Goal: Transaction & Acquisition: Purchase product/service

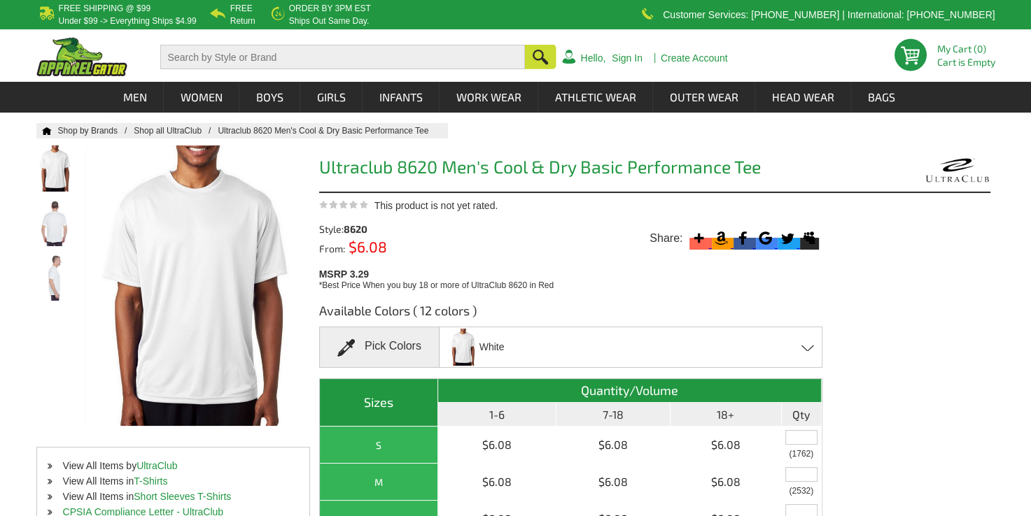
click at [805, 356] on div "White Black Bright Orange - Closeout Bright Yellow - Closeout Charcoal ColumbIi…" at bounding box center [630, 347] width 383 height 41
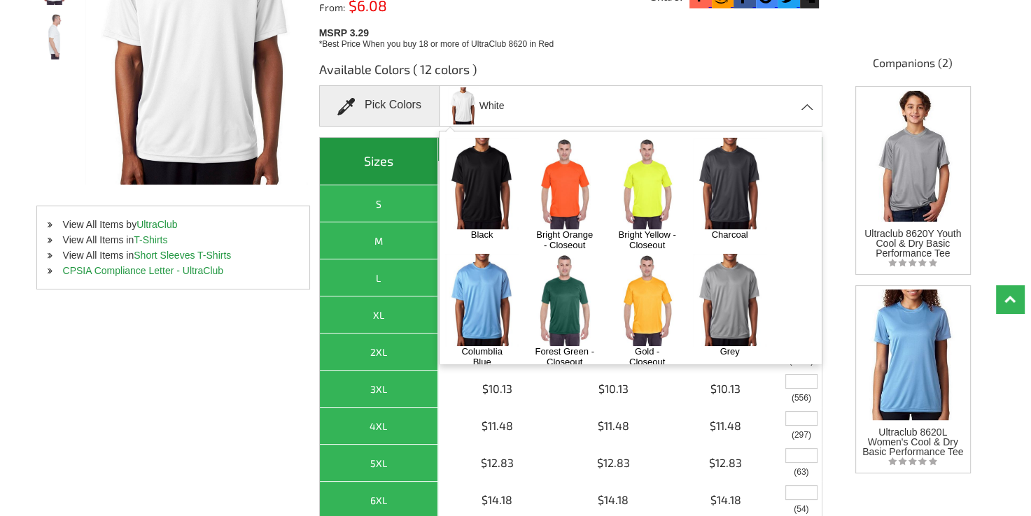
scroll to position [251, 0]
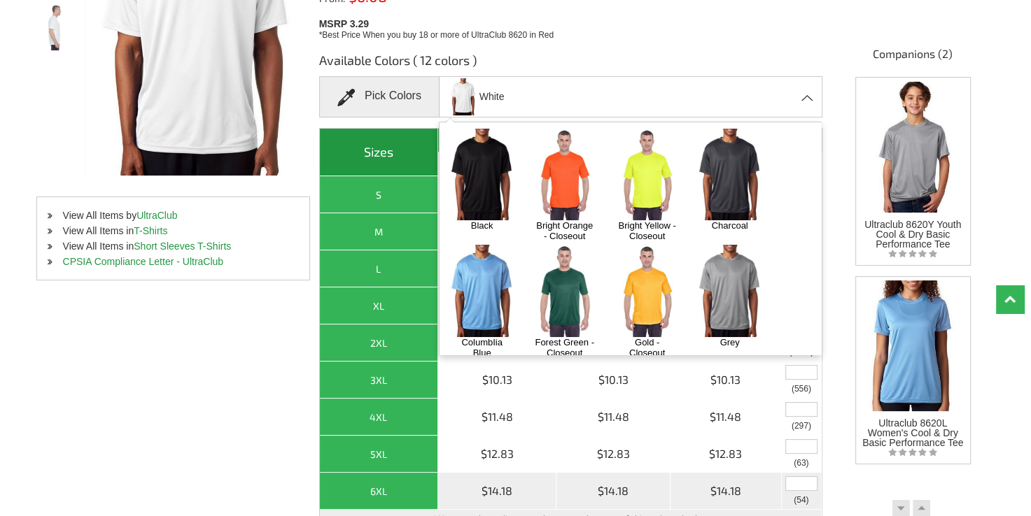
click at [383, 500] on div "6XL" at bounding box center [378, 491] width 111 height 17
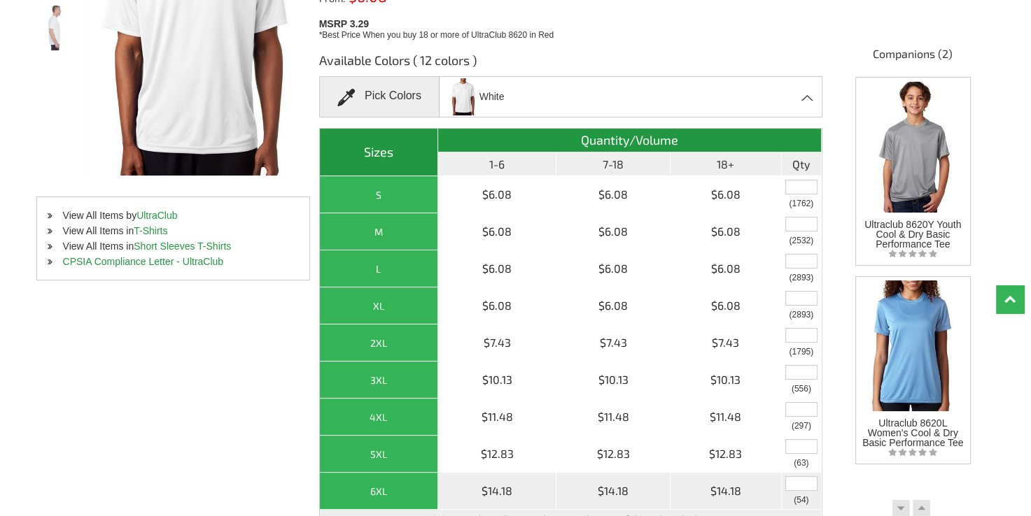
click at [383, 500] on div "6XL" at bounding box center [378, 491] width 111 height 17
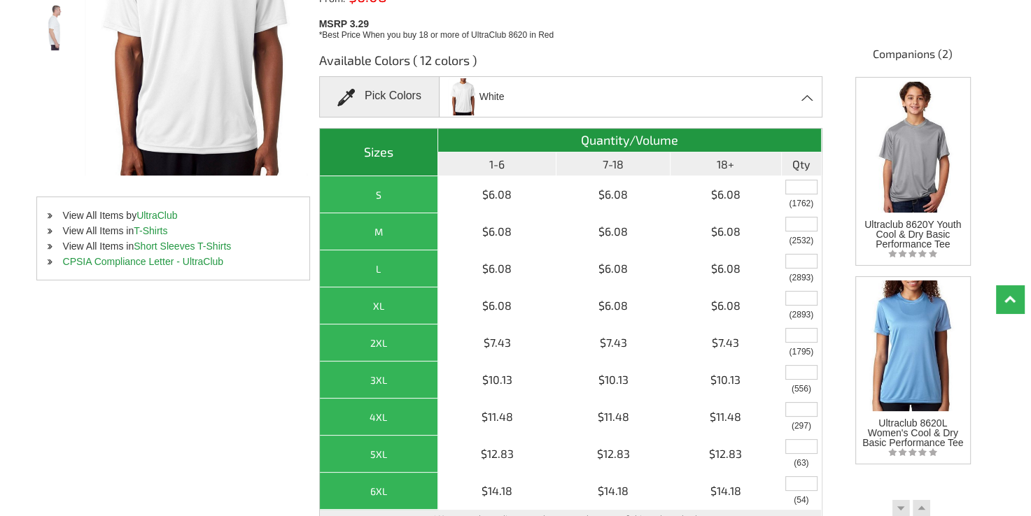
click at [808, 91] on div "White Black Bright Orange - Closeout Bright Yellow - Closeout Charcoal ColumbIi…" at bounding box center [630, 96] width 383 height 41
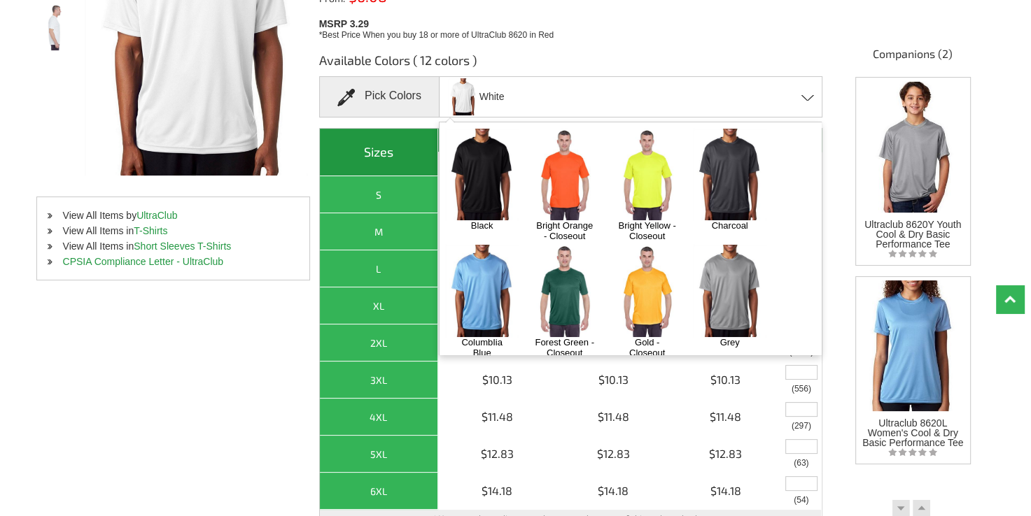
click at [808, 91] on div "White Black Bright Orange - Closeout Bright Yellow - Closeout Charcoal ColumbIi…" at bounding box center [630, 96] width 383 height 41
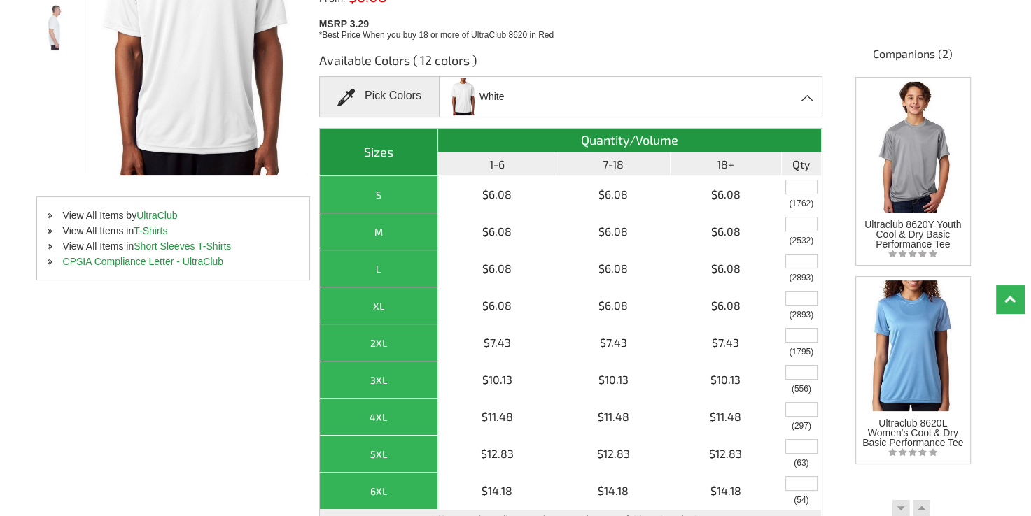
click at [808, 91] on div "White Black Bright Orange - Closeout Bright Yellow - Closeout Charcoal ColumbIi…" at bounding box center [630, 96] width 383 height 41
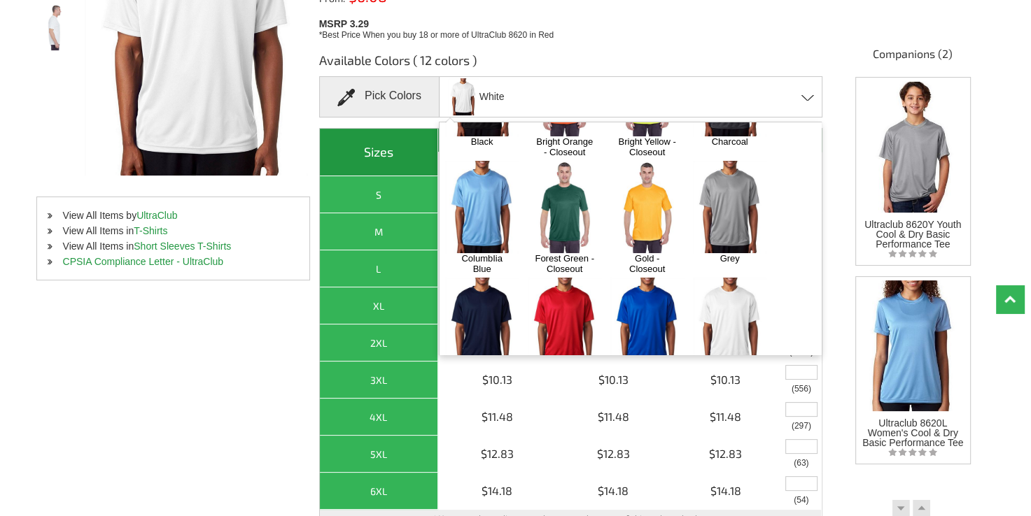
scroll to position [122, 0]
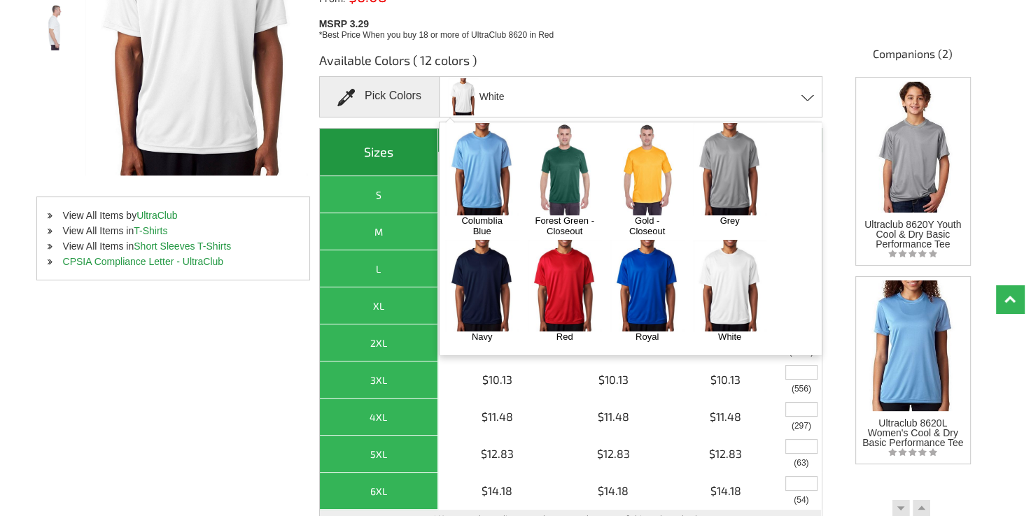
click at [556, 295] on img at bounding box center [564, 286] width 73 height 92
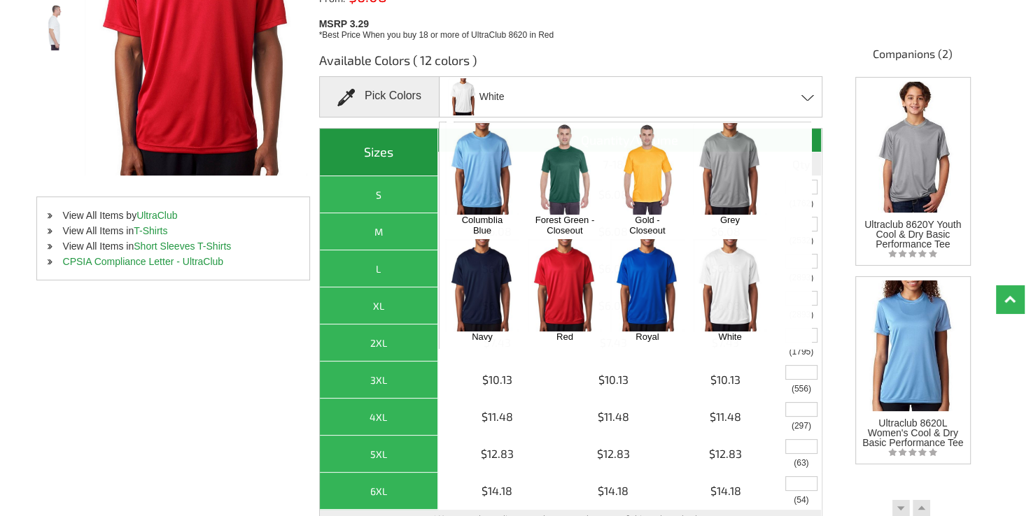
scroll to position [471, 0]
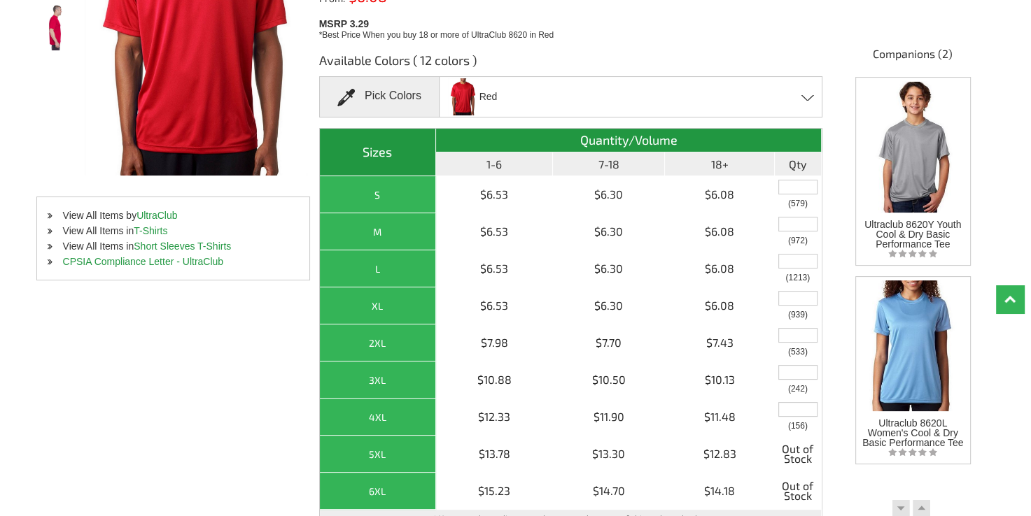
click at [805, 93] on div "Red Black Bright Orange - Closeout Bright Yellow - Closeout Charcoal ColumbIia …" at bounding box center [630, 96] width 383 height 41
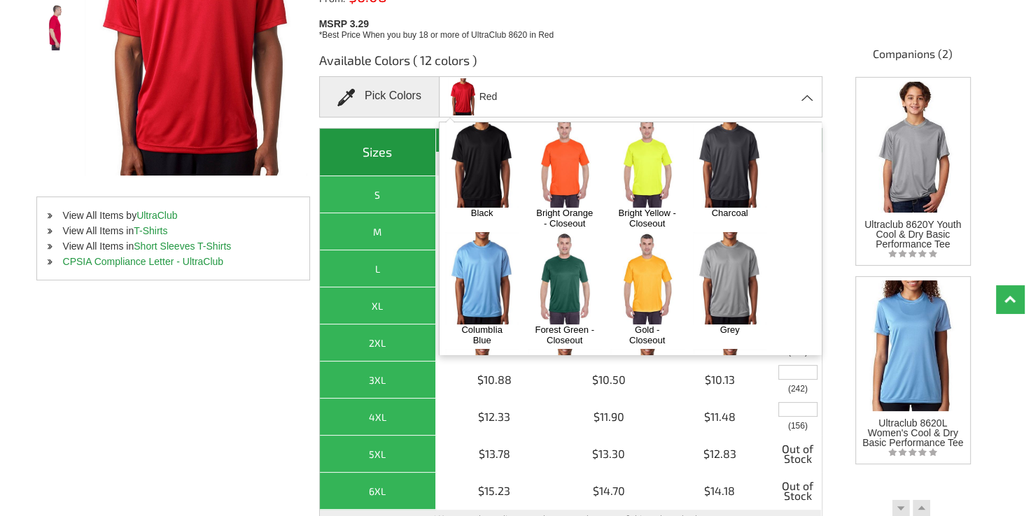
scroll to position [0, 0]
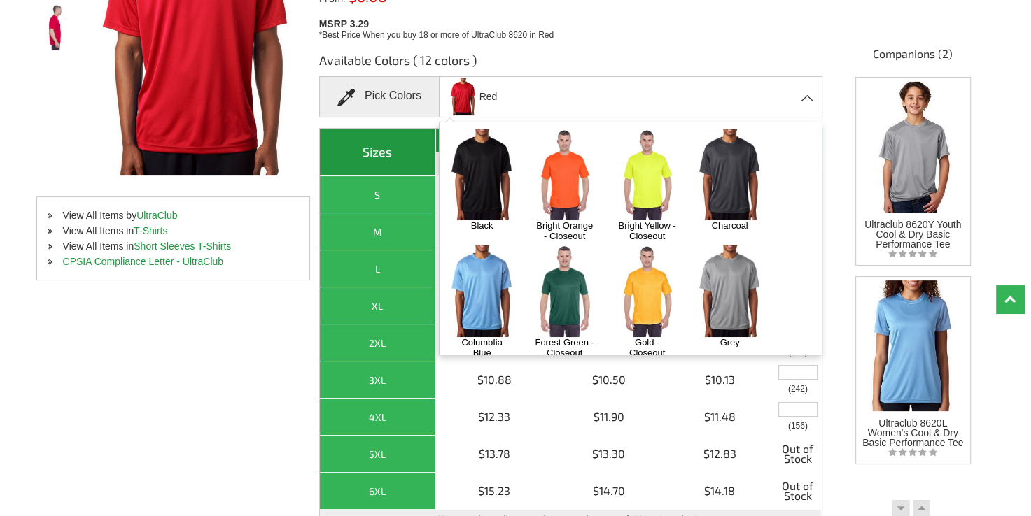
click at [646, 195] on img at bounding box center [646, 175] width 73 height 92
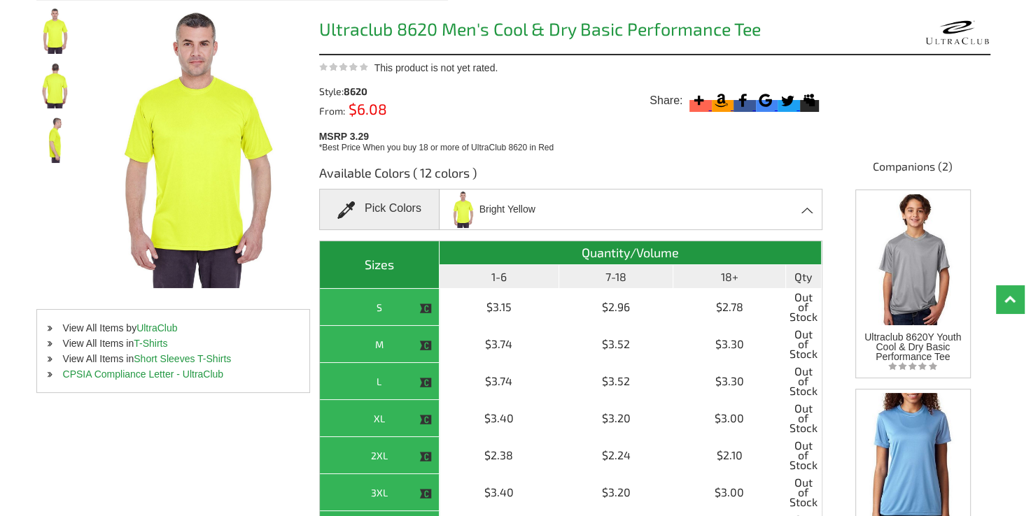
scroll to position [123, 0]
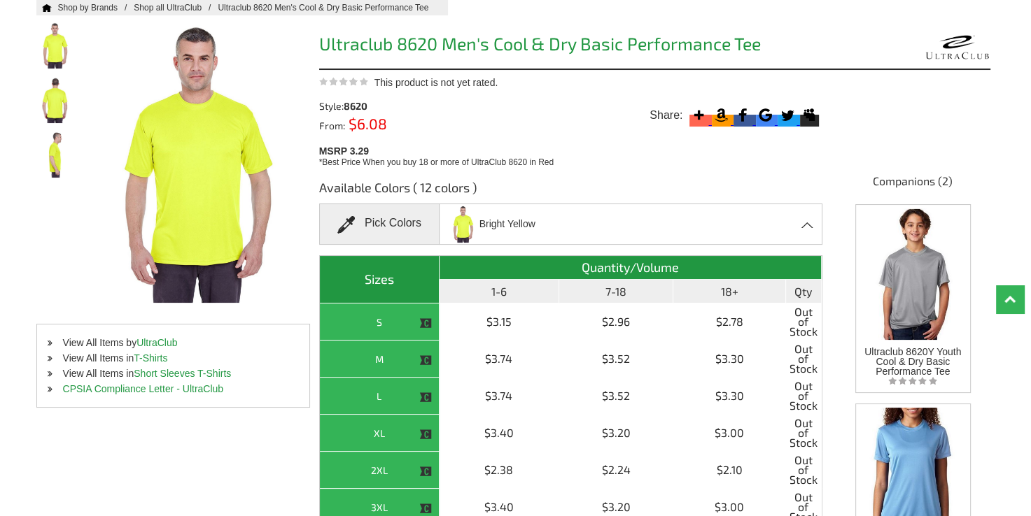
click at [806, 225] on span at bounding box center [807, 225] width 13 height 6
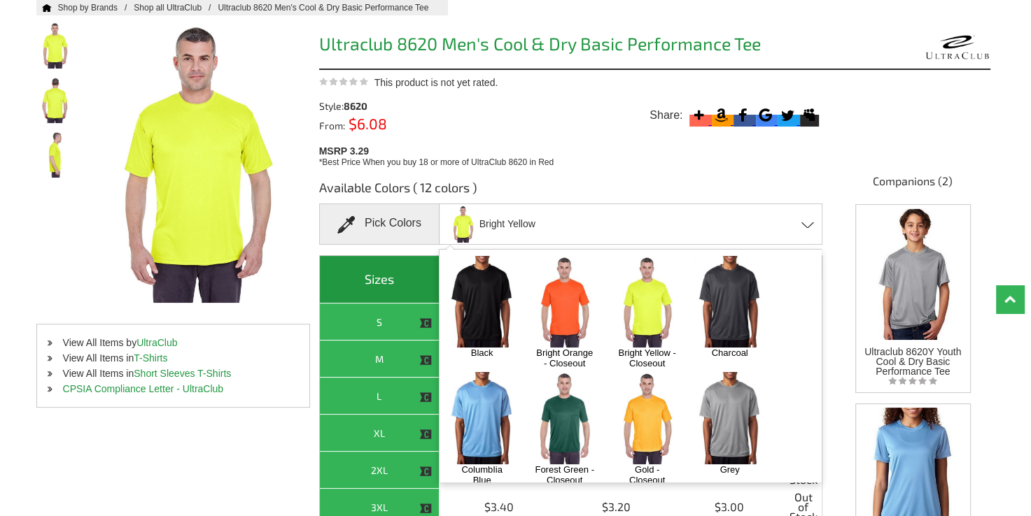
click at [563, 310] on img at bounding box center [564, 302] width 73 height 92
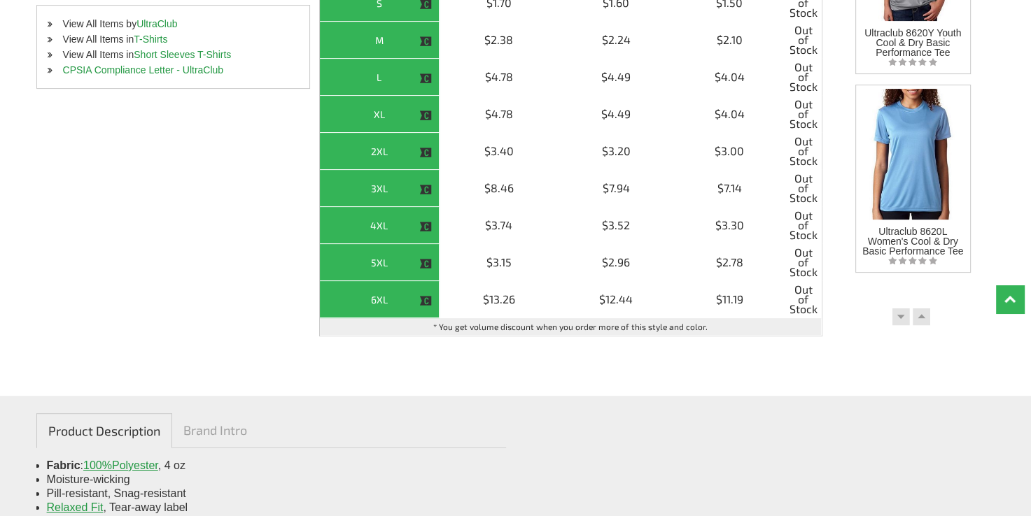
scroll to position [0, 0]
